Goal: Entertainment & Leisure: Consume media (video, audio)

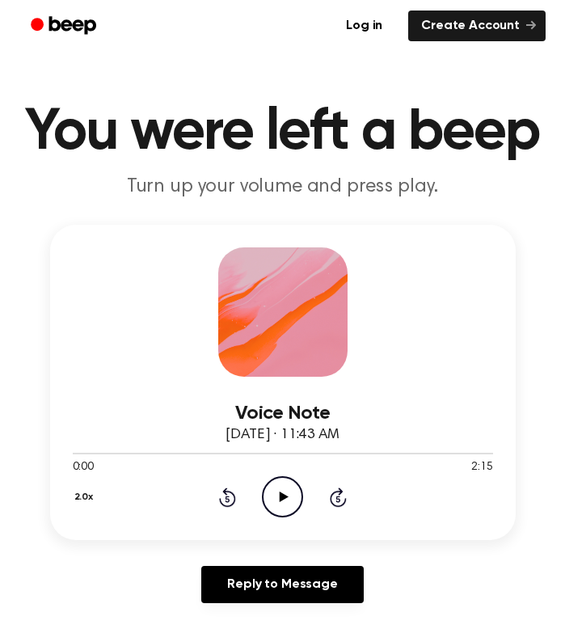
click at [293, 505] on icon "Play Audio" at bounding box center [282, 496] width 41 height 41
click at [289, 491] on icon "Play Audio" at bounding box center [282, 496] width 41 height 41
click at [280, 499] on icon at bounding box center [284, 496] width 9 height 11
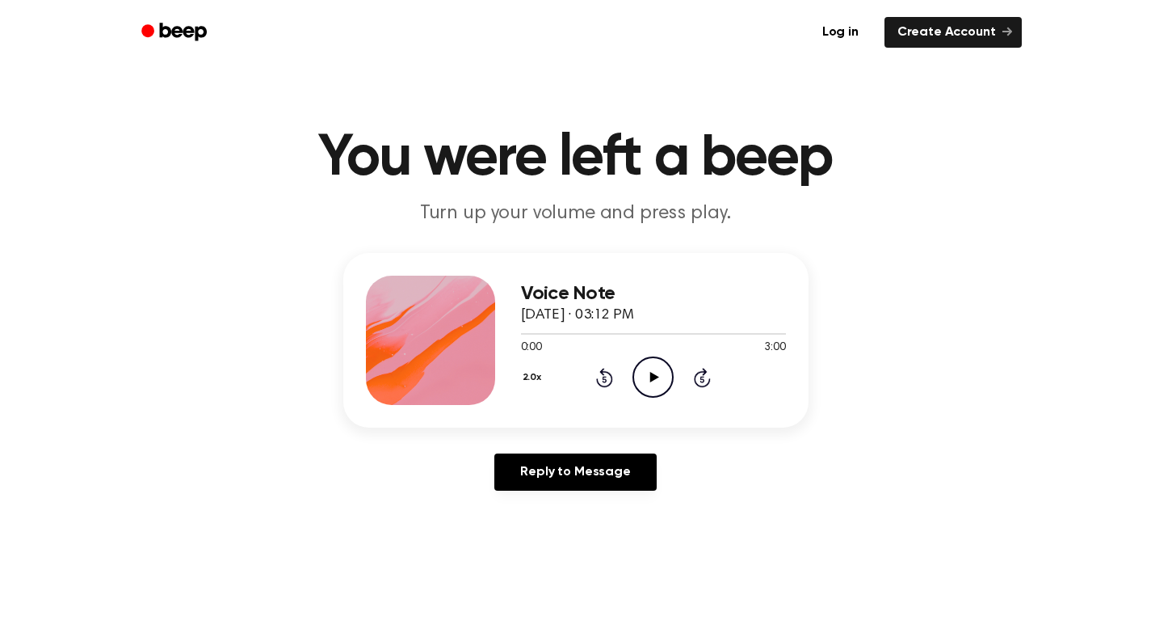
click at [658, 372] on icon "Play Audio" at bounding box center [653, 376] width 41 height 41
click at [650, 387] on icon "Play Audio" at bounding box center [653, 376] width 41 height 41
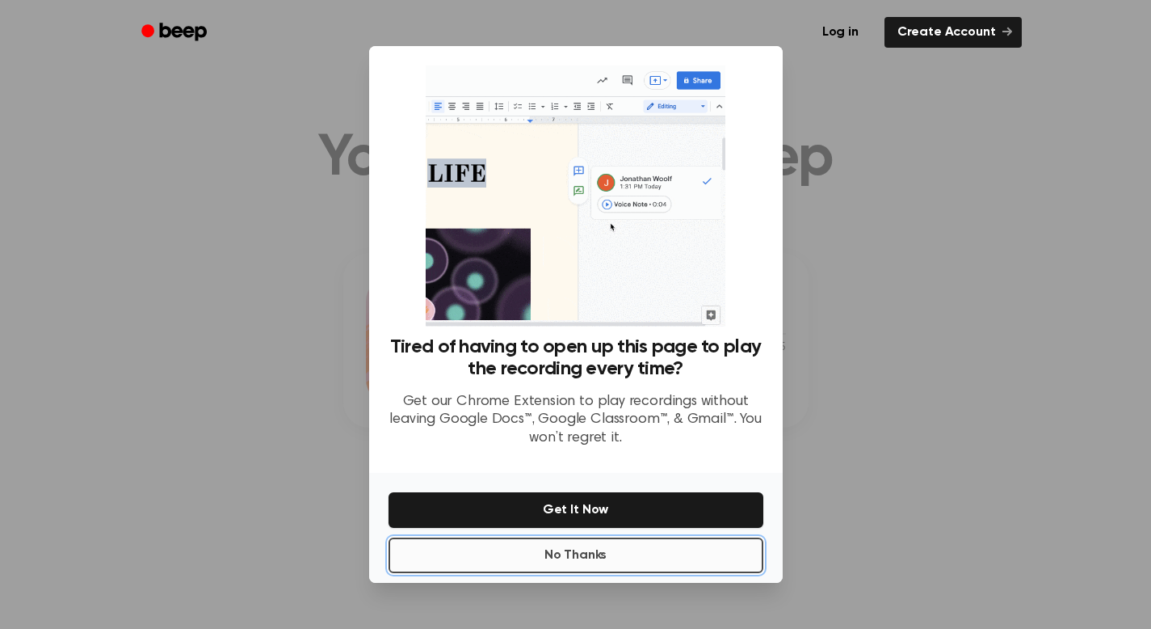
click at [598, 551] on button "No Thanks" at bounding box center [576, 555] width 375 height 36
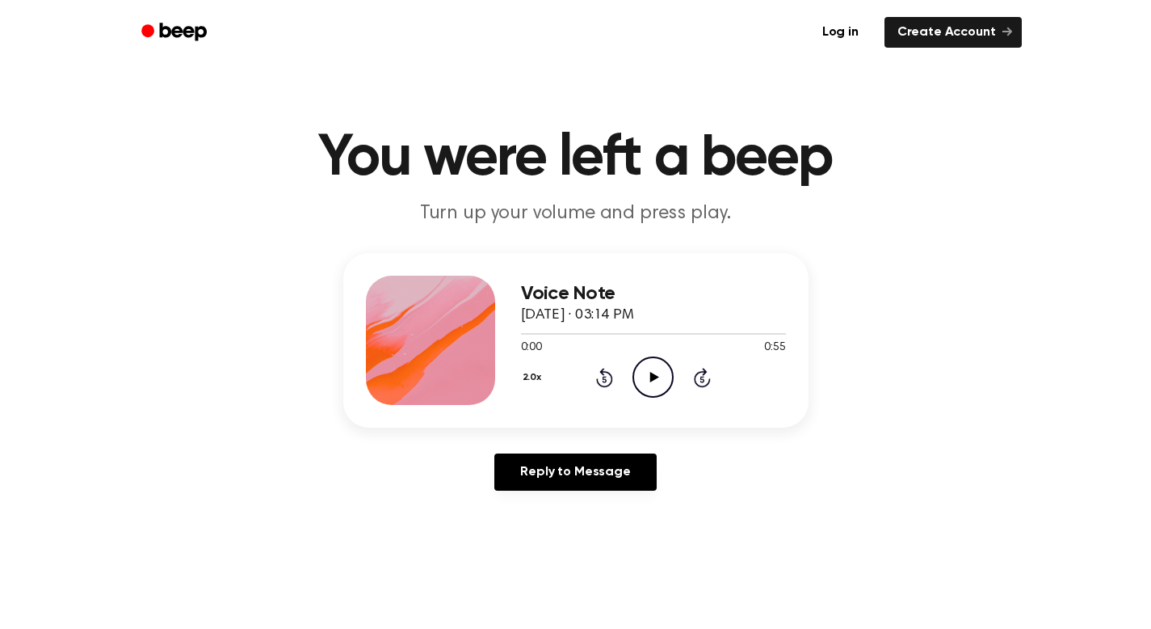
click at [638, 381] on icon "Play Audio" at bounding box center [653, 376] width 41 height 41
